Goal: Task Accomplishment & Management: Complete application form

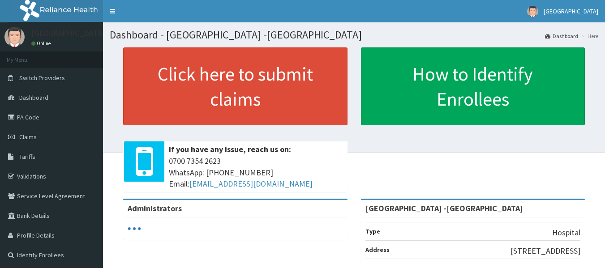
click at [34, 115] on link "PA Code" at bounding box center [51, 117] width 103 height 20
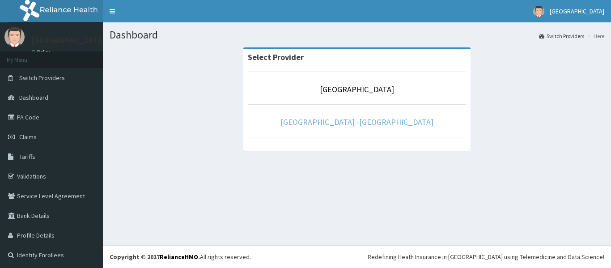
click at [348, 120] on link "[GEOGRAPHIC_DATA] -[GEOGRAPHIC_DATA]" at bounding box center [357, 122] width 153 height 10
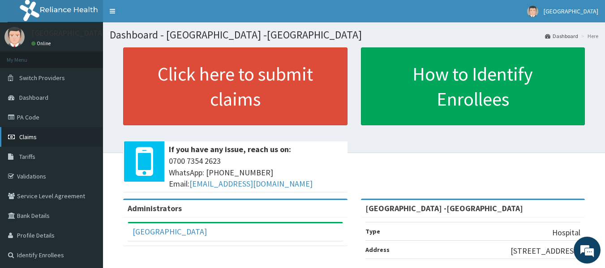
click at [25, 136] on span "Claims" at bounding box center [27, 137] width 17 height 8
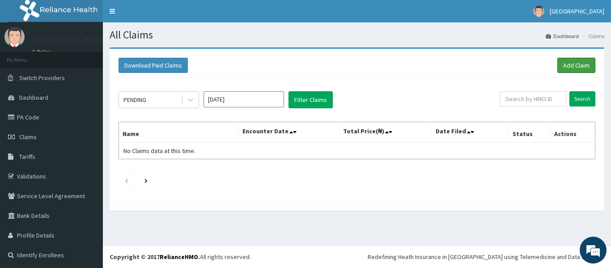
click at [563, 64] on link "Add Claim" at bounding box center [577, 65] width 38 height 15
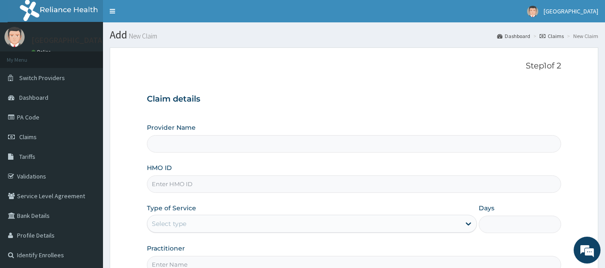
type input "Rolayo Medical Centre -Annex"
click at [196, 183] on input "HMO ID" at bounding box center [354, 183] width 414 height 17
type input "MLI/10030/A"
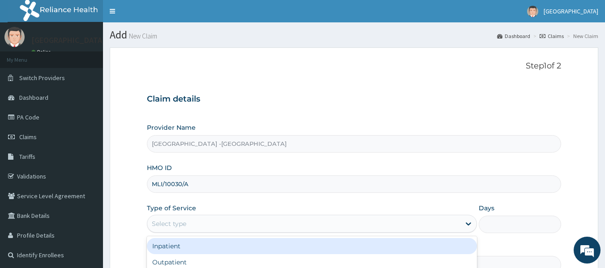
click at [204, 228] on div "Select type" at bounding box center [303, 224] width 313 height 14
click at [193, 246] on div "Inpatient" at bounding box center [312, 246] width 330 height 16
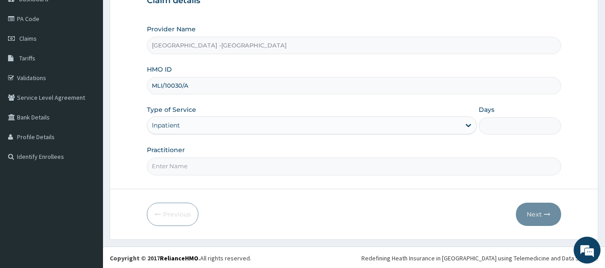
scroll to position [100, 0]
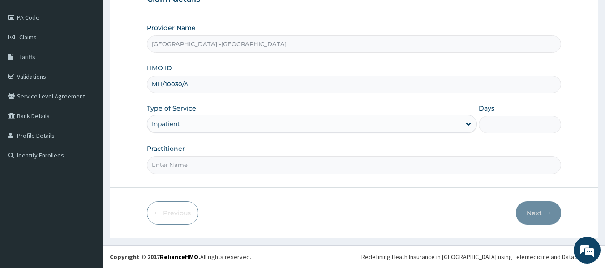
click at [194, 167] on input "Practitioner" at bounding box center [354, 164] width 414 height 17
type input "DR ADENOWO"
click at [503, 121] on input "Days" at bounding box center [519, 124] width 82 height 17
type input "1"
click at [536, 210] on button "Next" at bounding box center [538, 212] width 45 height 23
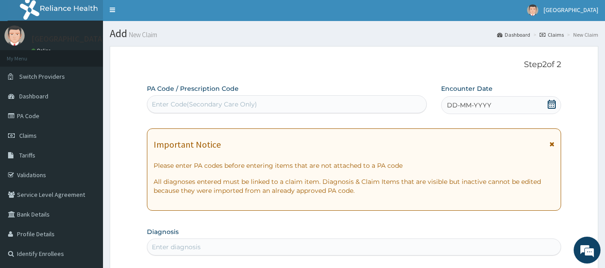
scroll to position [0, 0]
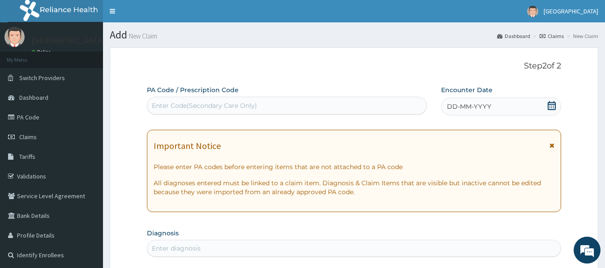
click at [270, 102] on div "Enter Code(Secondary Care Only)" at bounding box center [286, 105] width 279 height 14
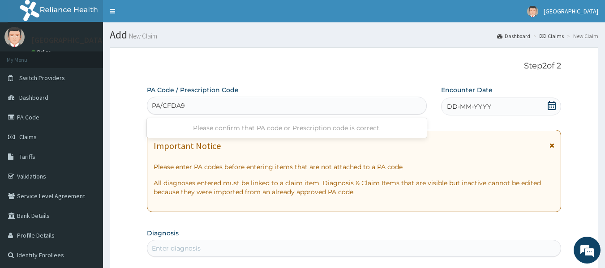
type input "PA/CFDA9E"
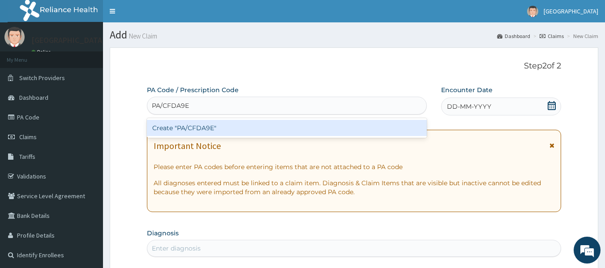
click at [187, 126] on div "Create "PA/CFDA9E"" at bounding box center [287, 128] width 280 height 16
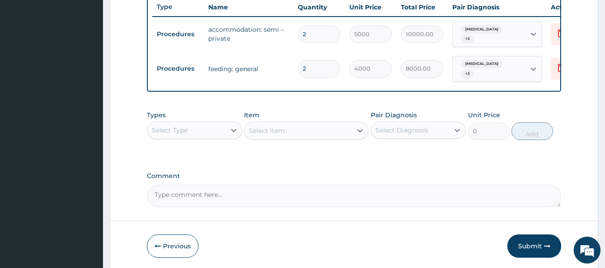
scroll to position [358, 0]
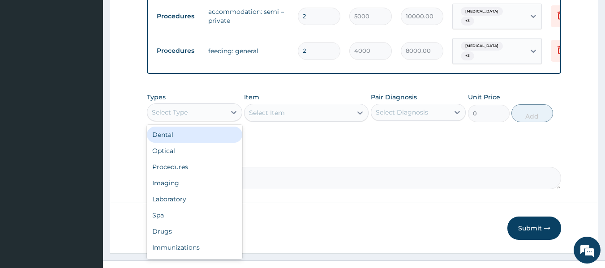
drag, startPoint x: 203, startPoint y: 107, endPoint x: 202, endPoint y: 124, distance: 17.0
click at [203, 108] on div "Select Type" at bounding box center [194, 112] width 95 height 18
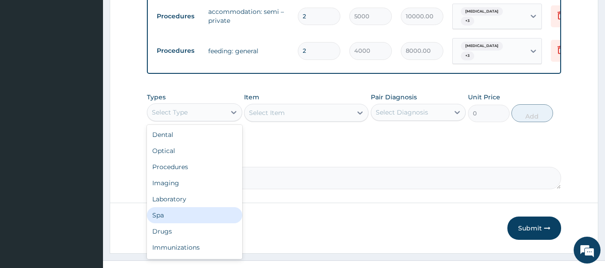
scroll to position [30, 0]
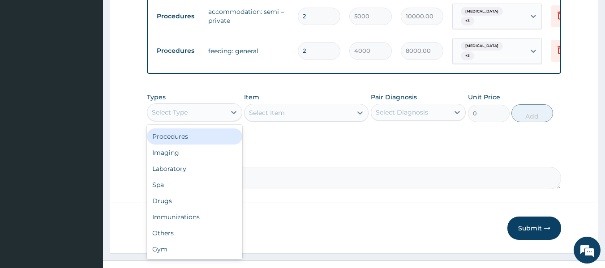
click at [199, 142] on div "Procedures" at bounding box center [194, 136] width 95 height 16
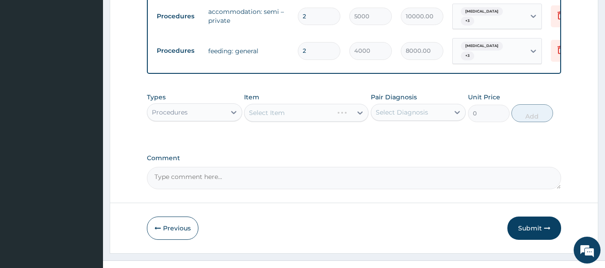
click at [293, 115] on div "Select Item" at bounding box center [306, 113] width 124 height 18
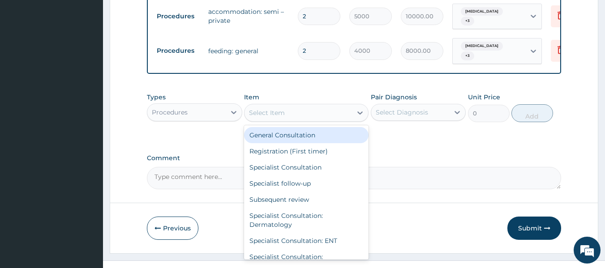
click at [293, 115] on div "Select Item" at bounding box center [297, 113] width 107 height 14
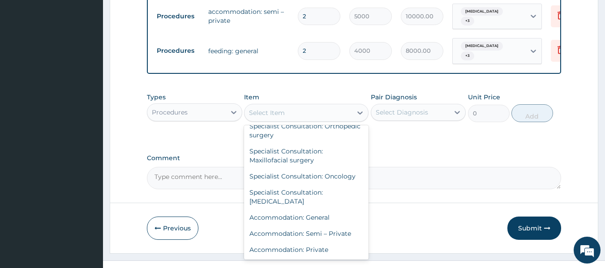
scroll to position [179, 0]
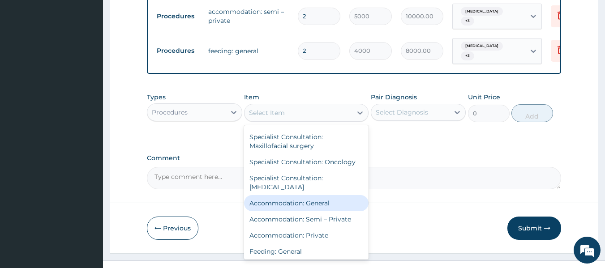
drag, startPoint x: 316, startPoint y: 207, endPoint x: 327, endPoint y: 201, distance: 12.8
click at [316, 207] on div "Accommodation: General" at bounding box center [306, 203] width 124 height 16
type input "3500"
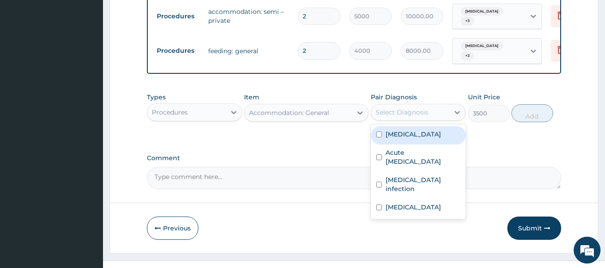
click at [443, 115] on div "Select Diagnosis" at bounding box center [410, 112] width 78 height 14
click at [419, 142] on div "Falciparum malaria" at bounding box center [418, 135] width 95 height 18
checkbox input "true"
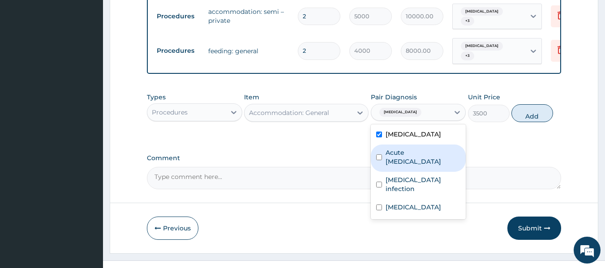
drag, startPoint x: 418, startPoint y: 153, endPoint x: 418, endPoint y: 164, distance: 10.7
click at [418, 155] on label "Acute upper respiratory infection" at bounding box center [422, 157] width 75 height 18
checkbox input "true"
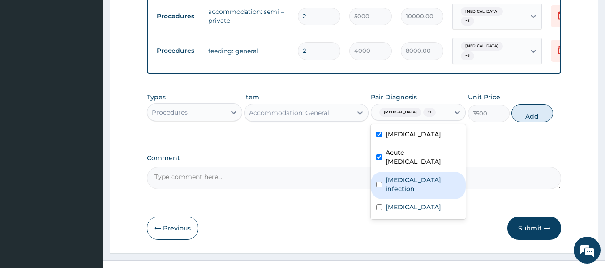
drag, startPoint x: 415, startPoint y: 175, endPoint x: 414, endPoint y: 189, distance: 14.8
click at [415, 177] on div "Salmonella infection" at bounding box center [418, 185] width 95 height 27
checkbox input "true"
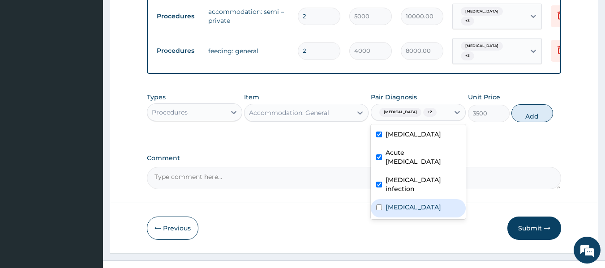
drag, startPoint x: 413, startPoint y: 197, endPoint x: 432, endPoint y: 192, distance: 20.0
click at [413, 199] on div "Diarrhea" at bounding box center [418, 208] width 95 height 18
checkbox input "true"
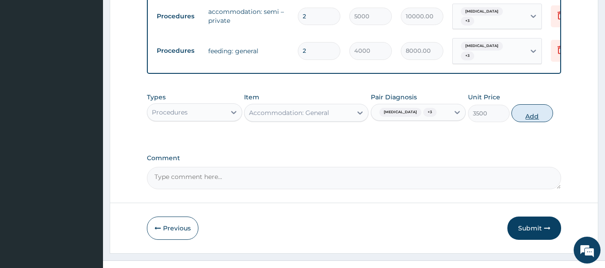
click at [538, 115] on button "Add" at bounding box center [532, 113] width 42 height 18
type input "0"
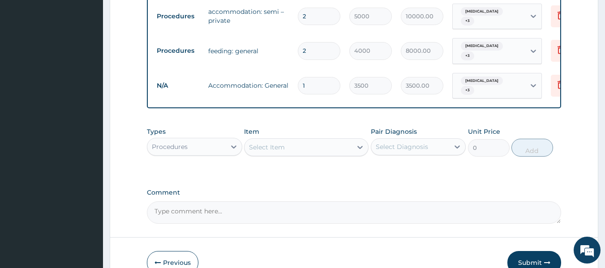
type input "0.00"
type input "2"
type input "7000.00"
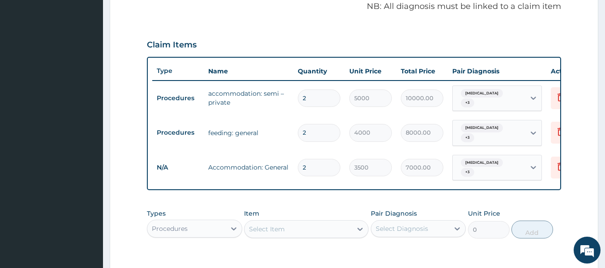
scroll to position [269, 0]
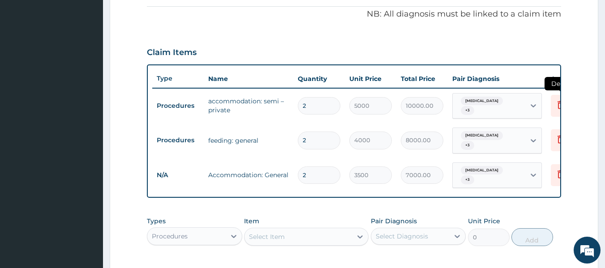
type input "2"
click at [551, 105] on icon at bounding box center [560, 106] width 20 height 22
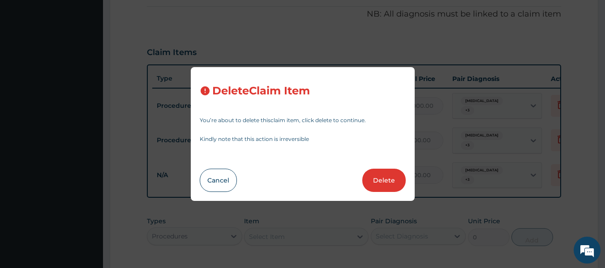
click at [392, 175] on button "Delete" at bounding box center [383, 180] width 43 height 23
type input "4000"
type input "8000.00"
type input "3500"
type input "7000.00"
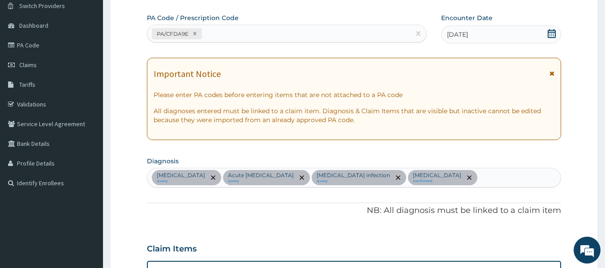
scroll to position [0, 0]
